Goal: Book appointment/travel/reservation

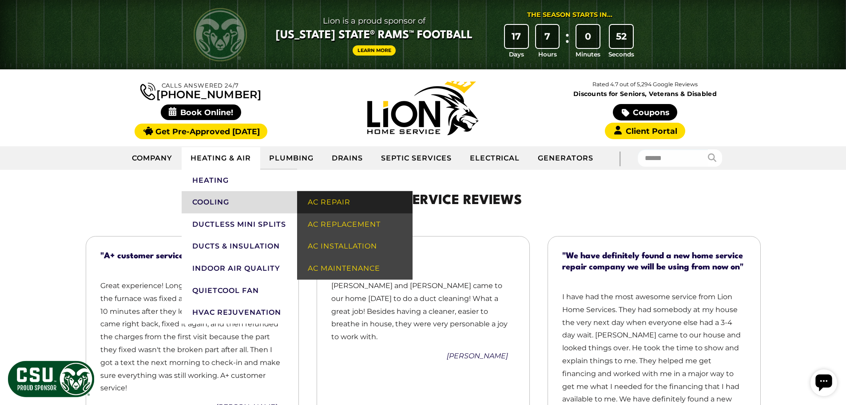
click at [346, 204] on link "AC Repair" at bounding box center [354, 202] width 115 height 22
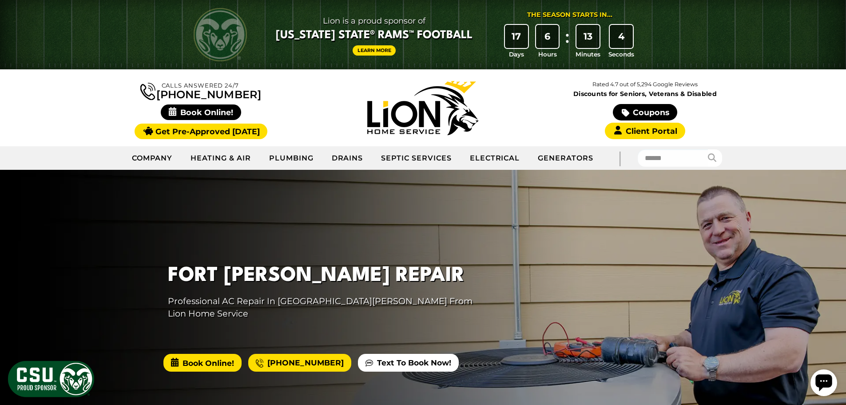
click at [211, 363] on span "Book Online!" at bounding box center [202, 362] width 78 height 18
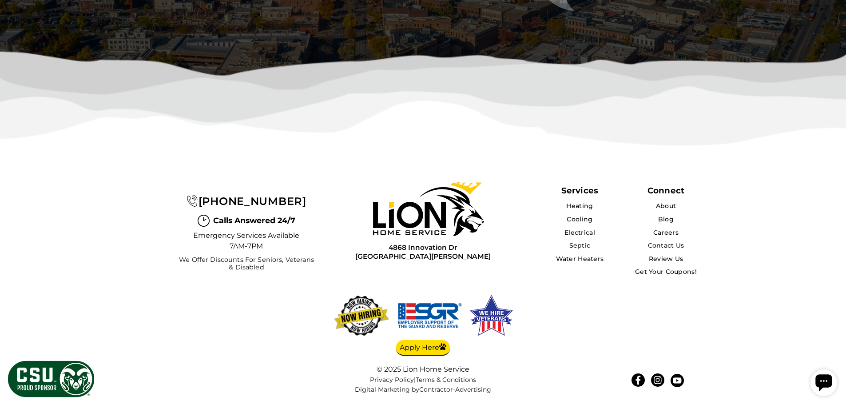
scroll to position [3137, 0]
click at [667, 205] on link "About" at bounding box center [665, 206] width 21 height 8
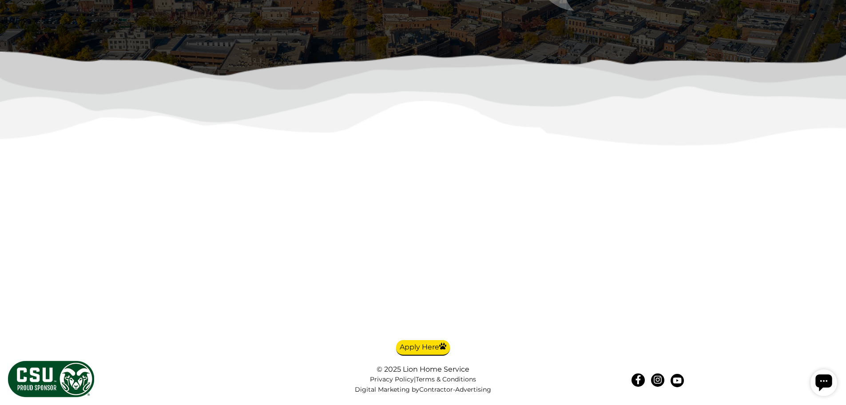
scroll to position [2360, 0]
